Goal: Information Seeking & Learning: Learn about a topic

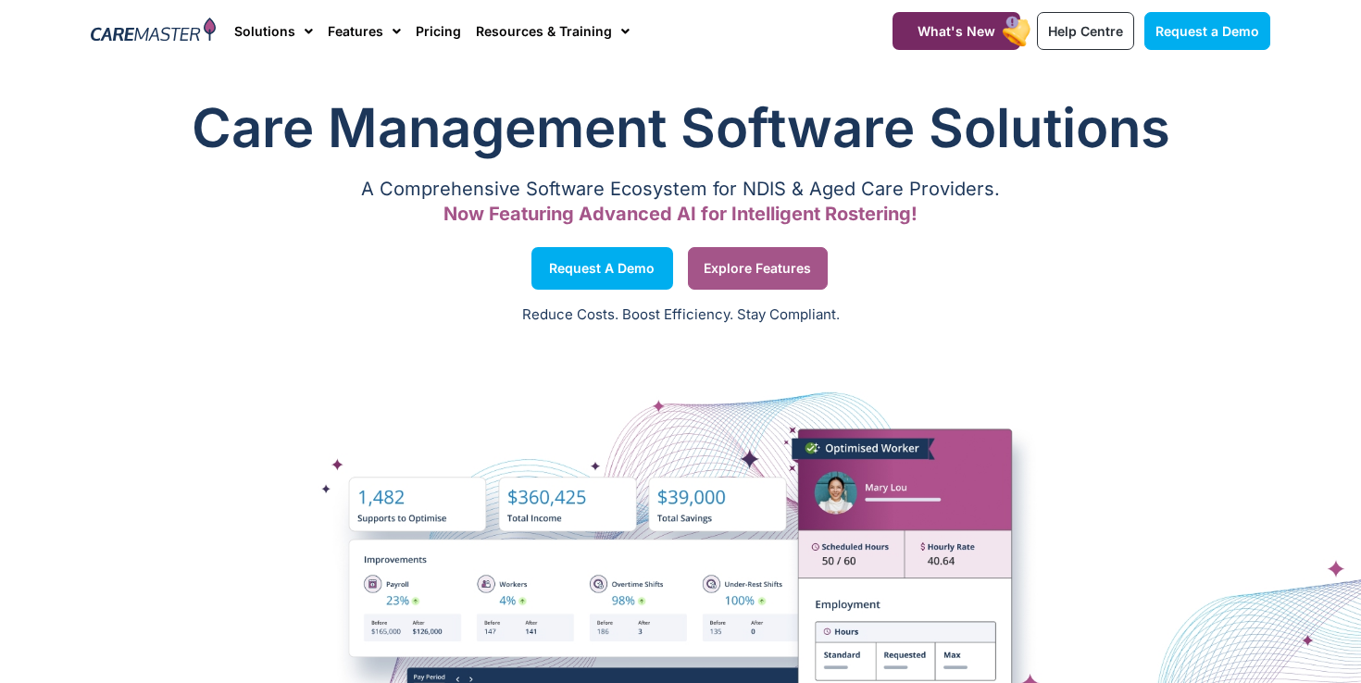
scroll to position [6, 0]
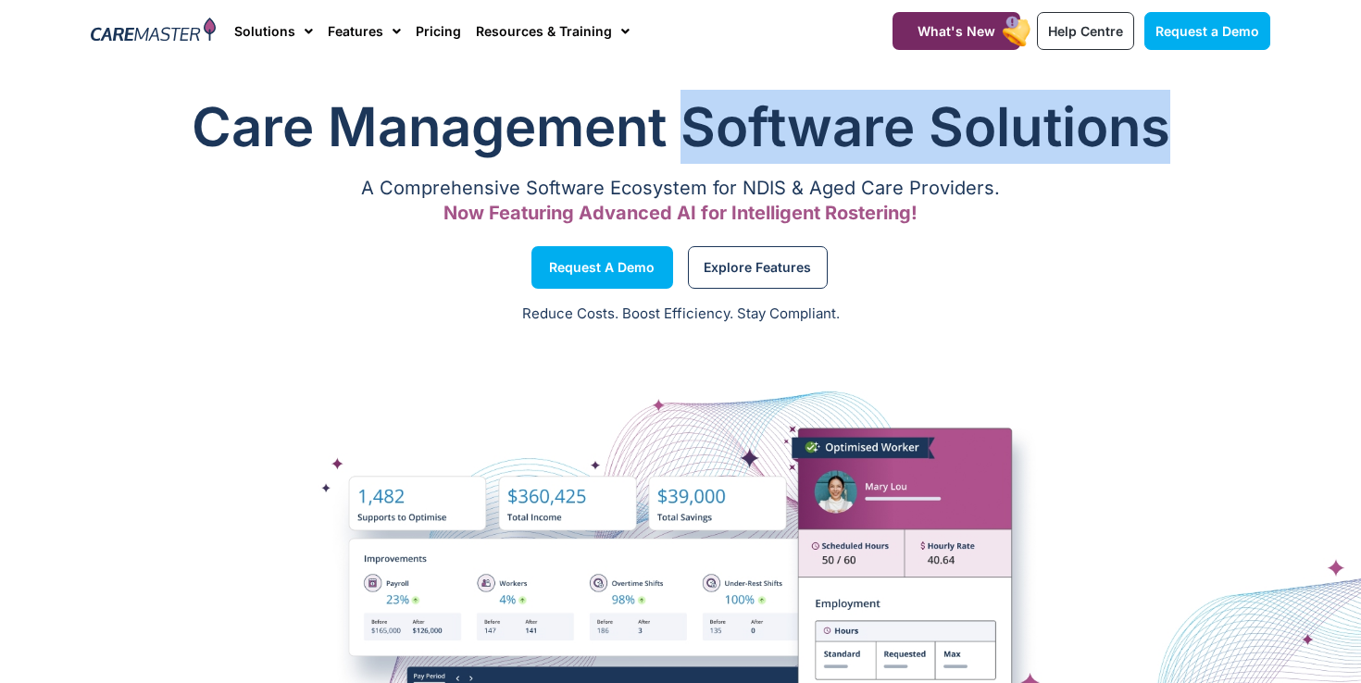
drag, startPoint x: 684, startPoint y: 128, endPoint x: 1163, endPoint y: 128, distance: 478.5
click at [1163, 128] on h1 "Care Management Software Solutions" at bounding box center [680, 127] width 1179 height 74
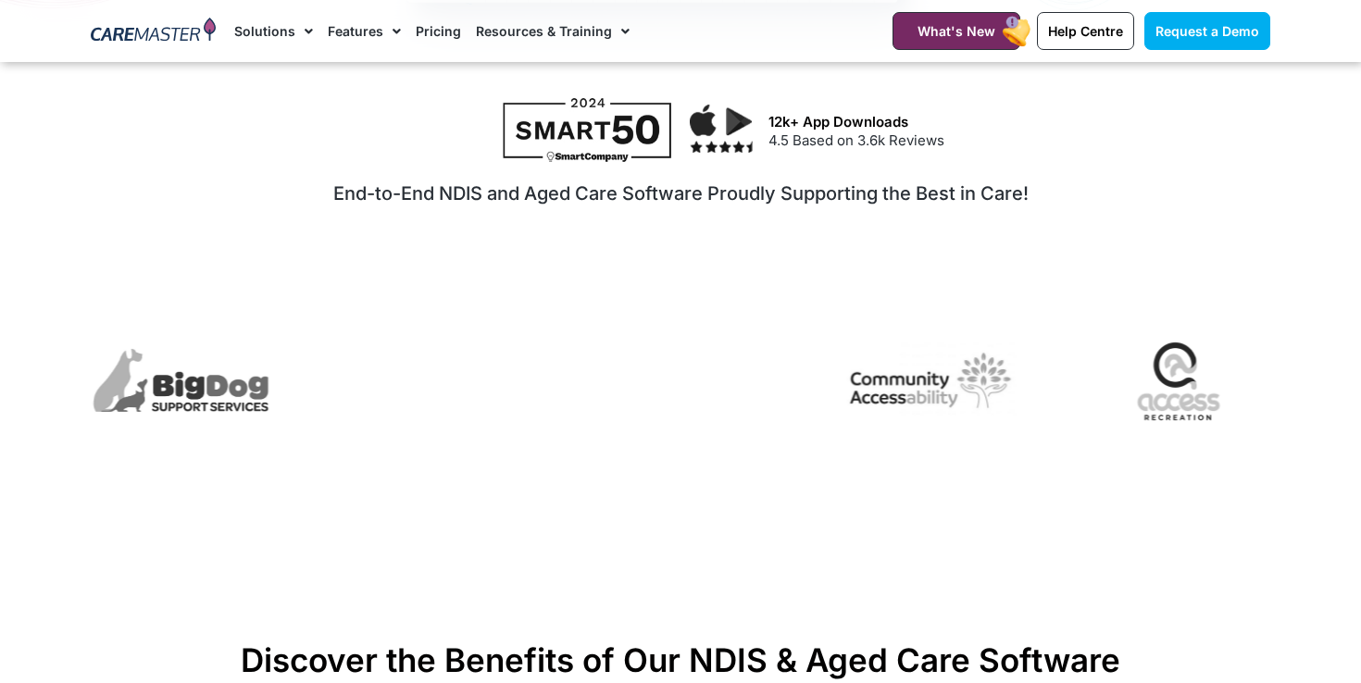
scroll to position [991, 0]
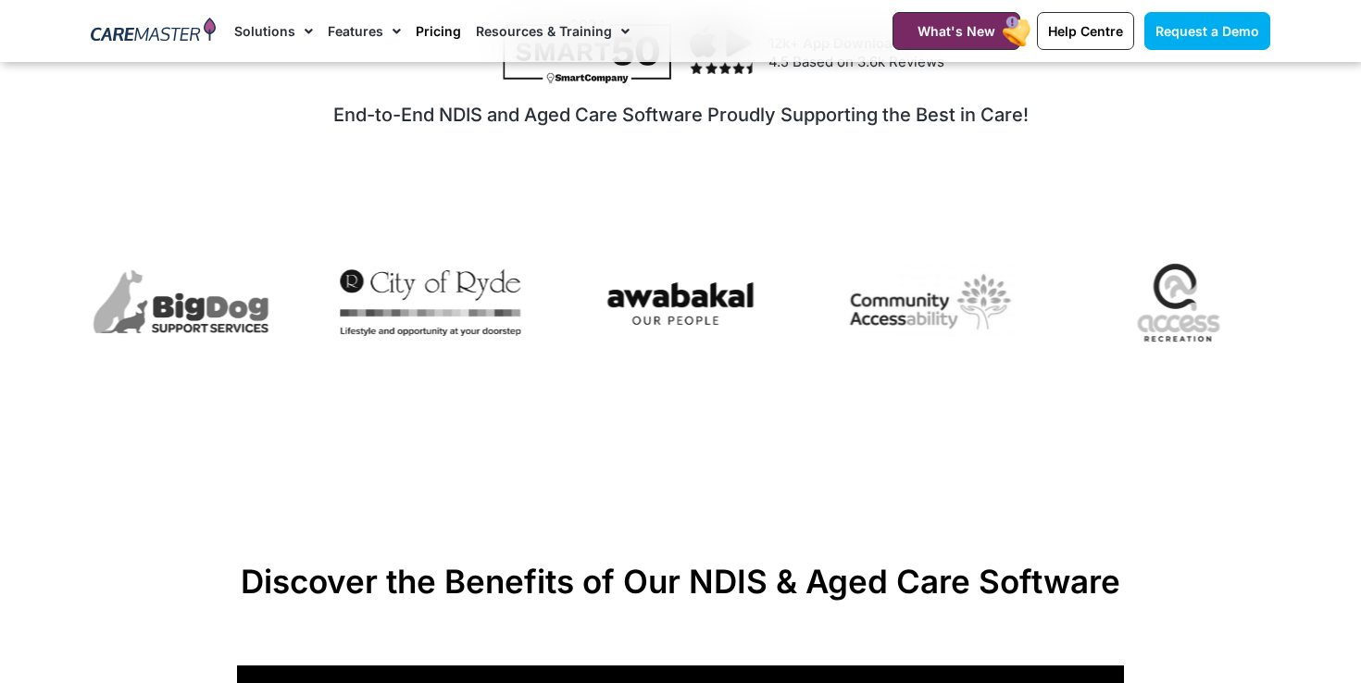
click at [423, 21] on link "Pricing" at bounding box center [438, 31] width 45 height 62
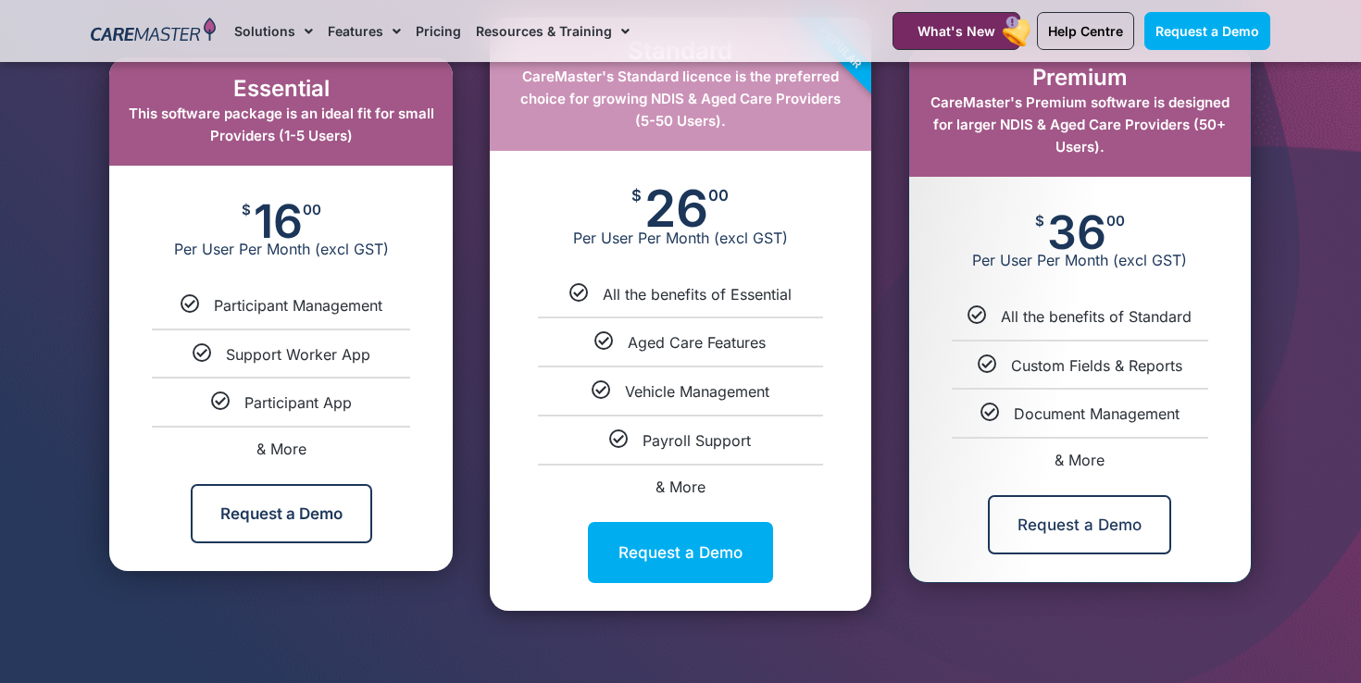
scroll to position [999, 0]
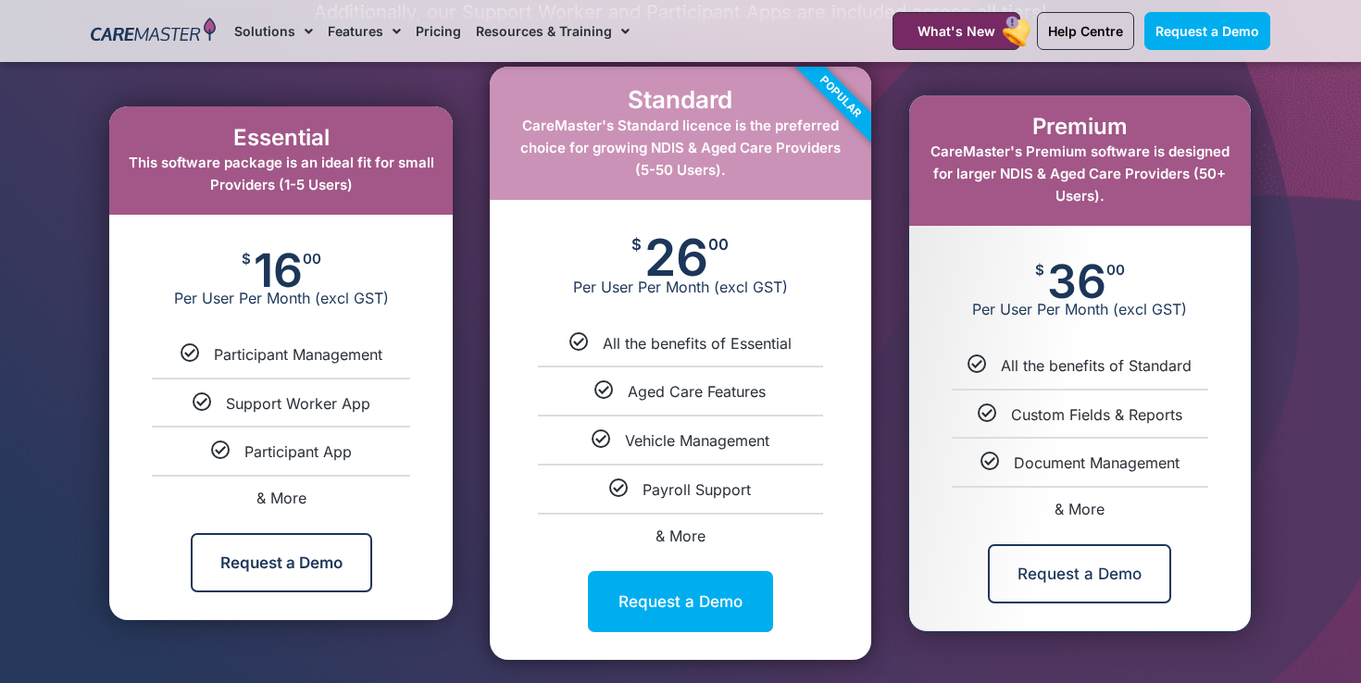
drag, startPoint x: 968, startPoint y: 370, endPoint x: 1233, endPoint y: 374, distance: 264.8
click at [1232, 374] on ul "All the benefits of Standard Custom Fields & Reports Document Management & More" at bounding box center [1080, 435] width 342 height 161
click at [1233, 374] on ul "All the benefits of Standard Custom Fields & Reports Document Management & More" at bounding box center [1080, 435] width 342 height 161
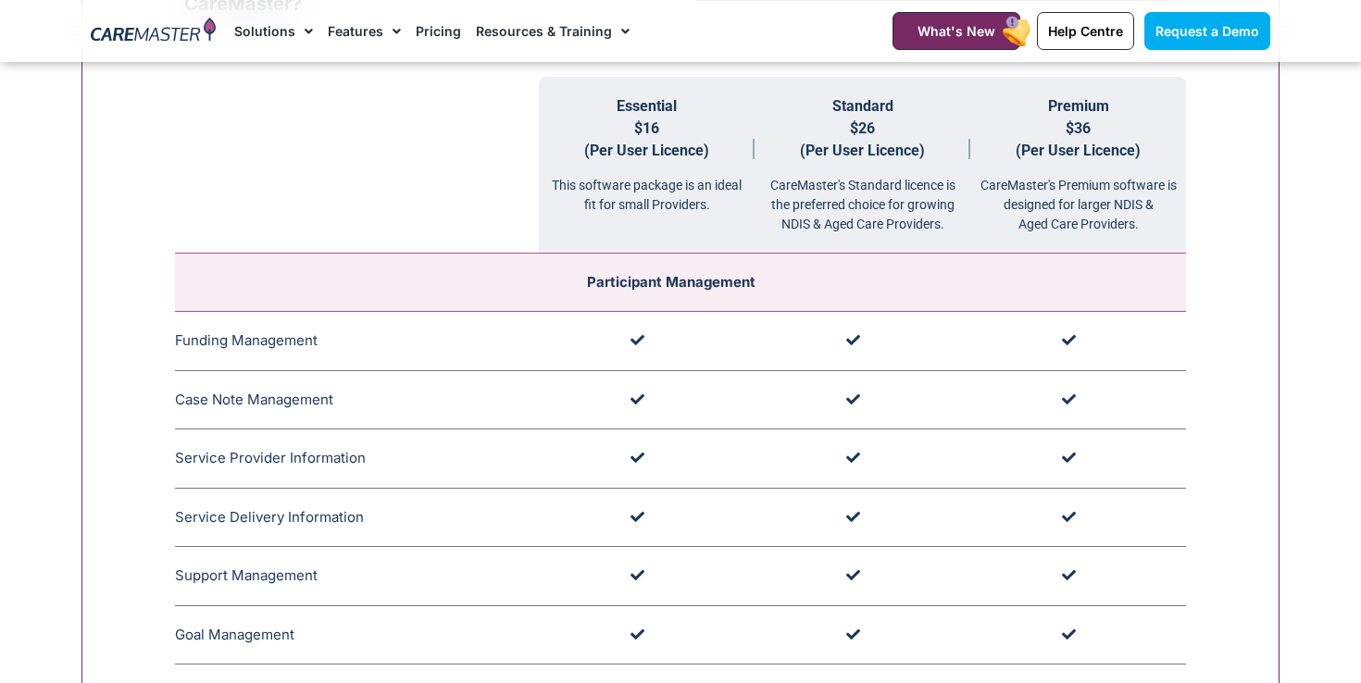
scroll to position [1786, 0]
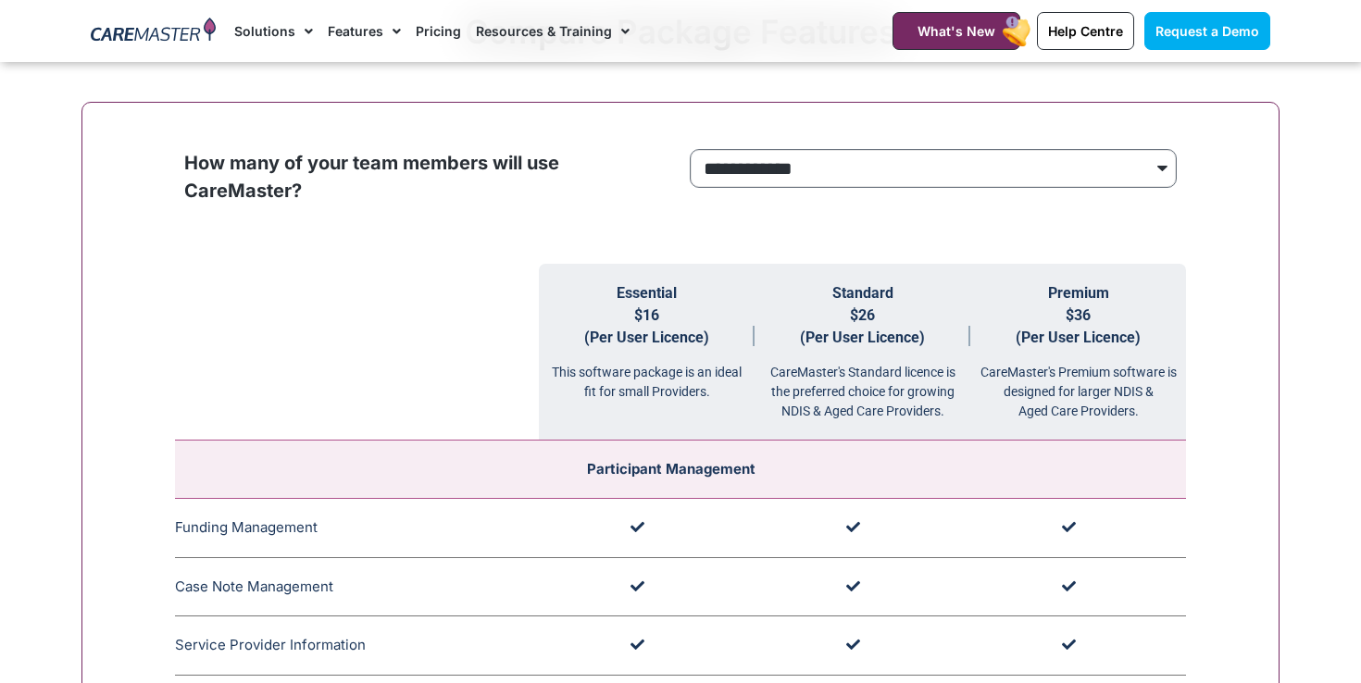
click at [1073, 166] on select "**********" at bounding box center [933, 168] width 487 height 39
select select "***"
click at [690, 149] on select "**********" at bounding box center [933, 168] width 487 height 39
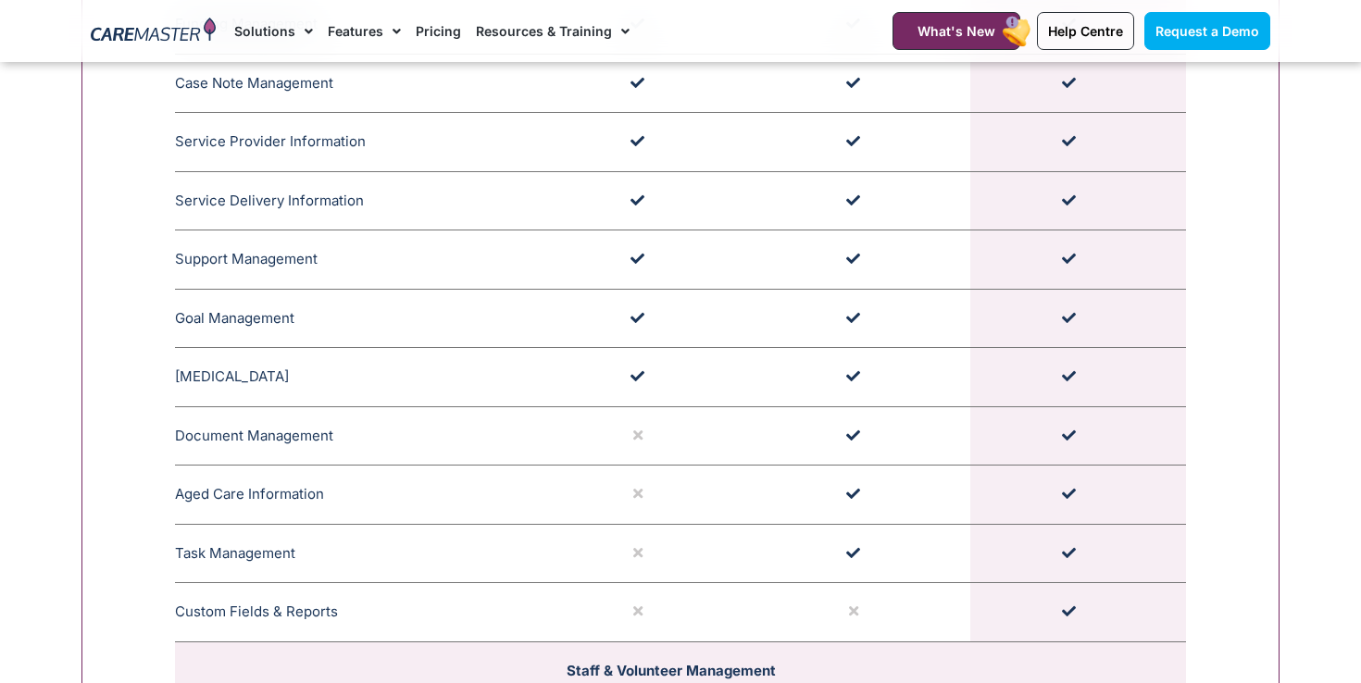
scroll to position [1802, 0]
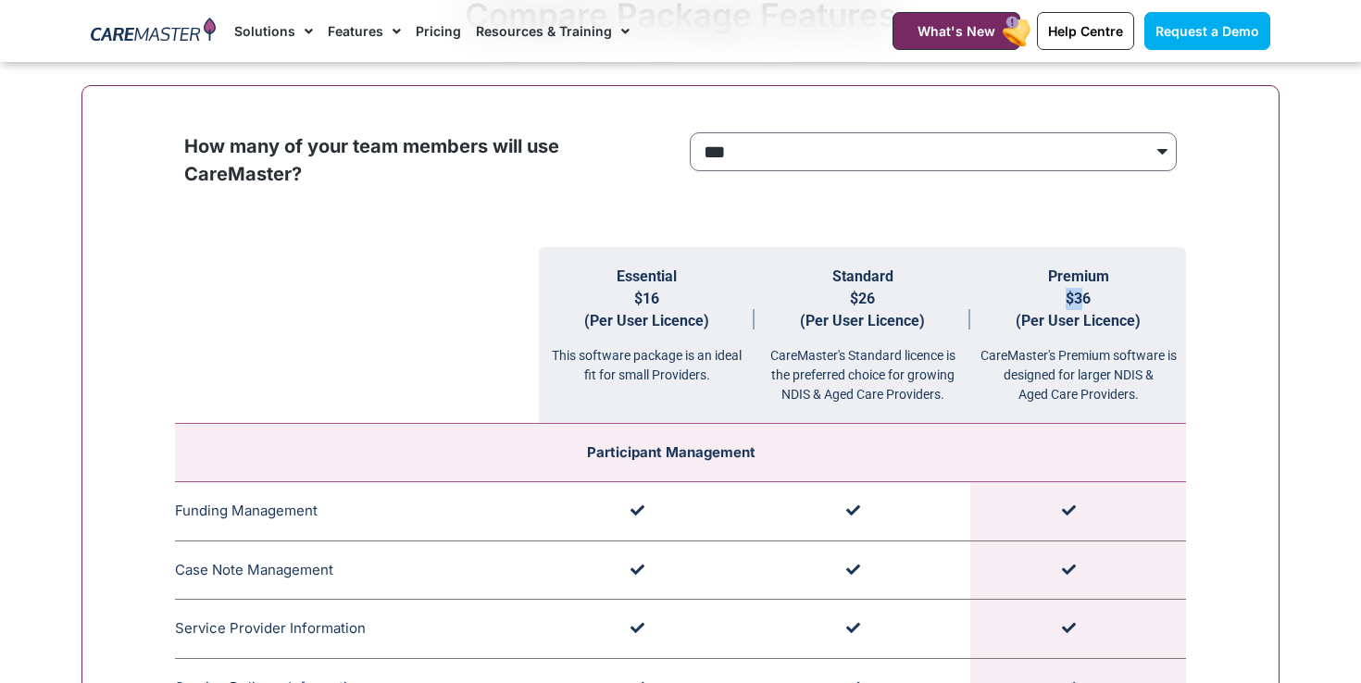
drag, startPoint x: 1054, startPoint y: 298, endPoint x: 1087, endPoint y: 298, distance: 32.4
click at [1087, 298] on th "Premium $36 (Per User Licence) CareMaster's Premium software is designed for la…" at bounding box center [1078, 335] width 216 height 177
